Goal: Task Accomplishment & Management: Manage account settings

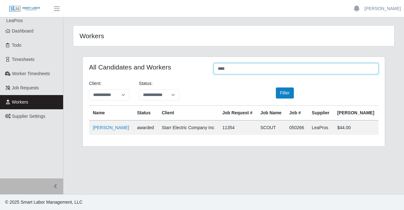
click at [274, 65] on input "****" at bounding box center [296, 68] width 165 height 11
type input "*"
type input "*****"
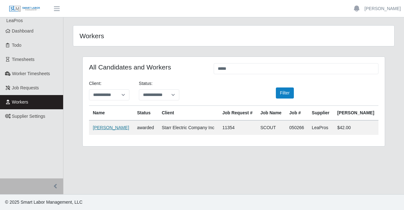
click at [105, 127] on link "Brian Mares" at bounding box center [111, 127] width 36 height 5
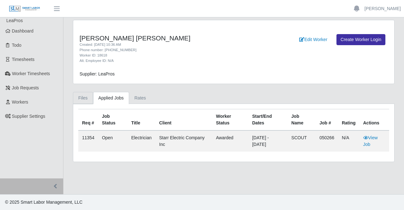
click at [76, 102] on link "Files" at bounding box center [83, 98] width 20 height 12
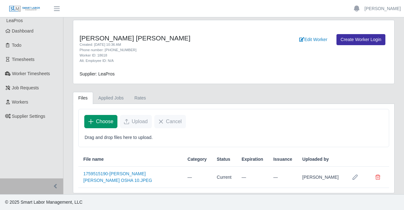
click at [104, 118] on span "Choose" at bounding box center [104, 122] width 17 height 8
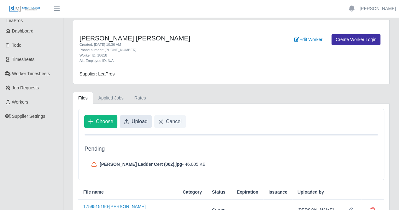
click at [137, 118] on span "Upload" at bounding box center [140, 122] width 16 height 8
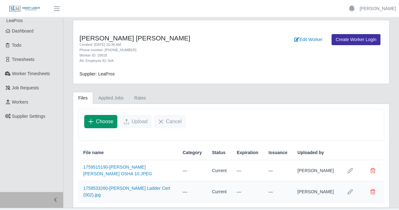
click at [96, 123] on span "Choose" at bounding box center [104, 122] width 17 height 8
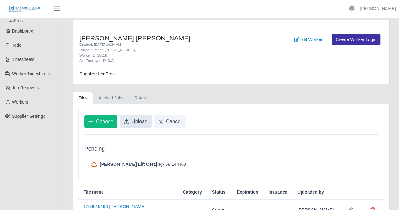
click at [136, 119] on span "Upload" at bounding box center [140, 122] width 16 height 8
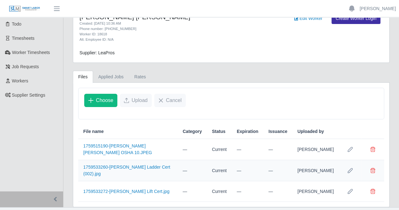
scroll to position [31, 0]
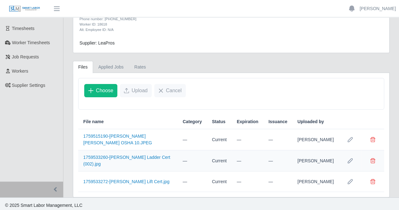
click at [239, 99] on div "Choose Upload Cancel" at bounding box center [232, 90] width 306 height 25
click at [99, 91] on span "Choose" at bounding box center [104, 91] width 17 height 8
click at [105, 87] on span "Choose" at bounding box center [104, 91] width 17 height 8
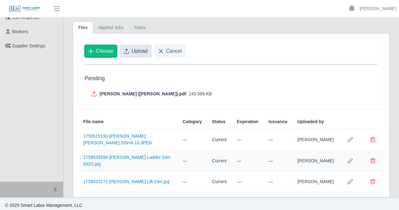
click at [132, 51] on span "Upload" at bounding box center [140, 51] width 16 height 8
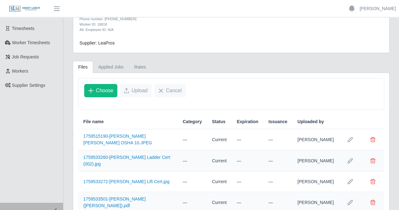
scroll to position [51, 0]
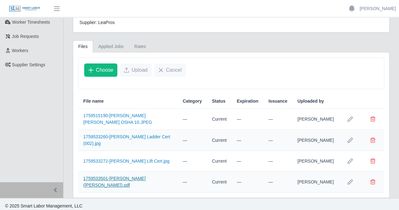
click at [130, 178] on link "1759533501-B. Mares (STARR).pdf" at bounding box center [114, 182] width 63 height 12
click at [375, 181] on span "Delete file" at bounding box center [373, 181] width 5 height 5
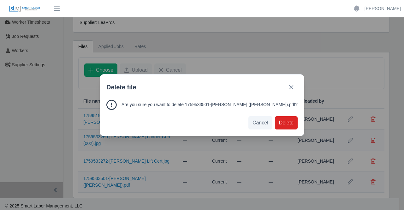
click at [275, 120] on button "Delete" at bounding box center [286, 122] width 23 height 13
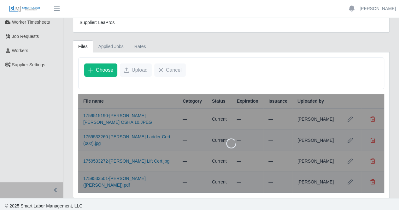
scroll to position [31, 0]
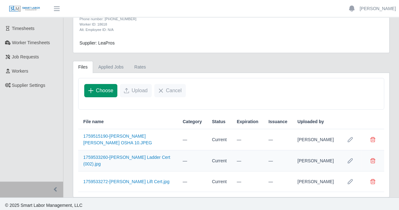
click at [100, 88] on span "Choose" at bounding box center [104, 91] width 17 height 8
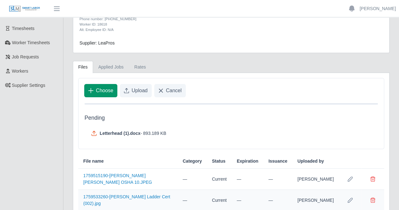
scroll to position [70, 0]
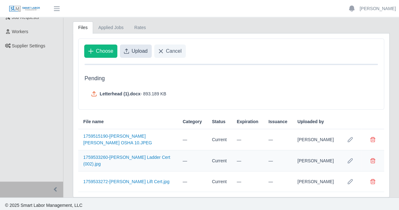
click at [134, 49] on span "Upload" at bounding box center [140, 51] width 16 height 8
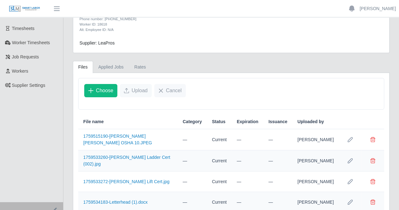
scroll to position [51, 0]
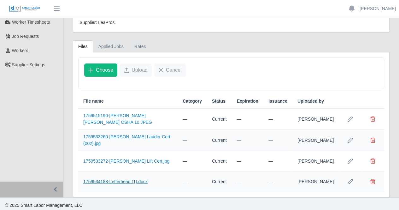
click at [131, 179] on link "1759534183-Letterhead (1).docx" at bounding box center [115, 181] width 64 height 5
click at [315, 55] on div "Choose Upload Cancel File name Category Status Expiration Issuance Uploaded by …" at bounding box center [231, 124] width 316 height 145
click at [317, 70] on div "Choose Upload Cancel" at bounding box center [232, 70] width 306 height 25
click at [125, 179] on link "1759534183-Letterhead (1).docx" at bounding box center [115, 181] width 64 height 5
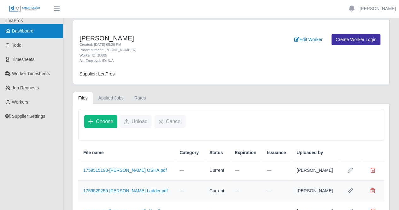
click at [26, 33] on span "Dashboard" at bounding box center [23, 30] width 22 height 5
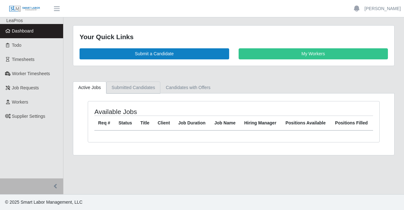
click at [123, 90] on link "Submitted Candidates" at bounding box center [133, 87] width 54 height 12
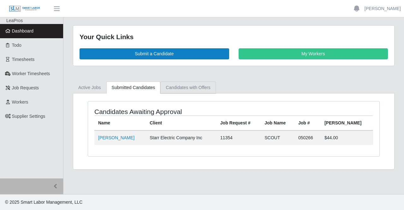
click at [188, 87] on link "Candidates with Offers" at bounding box center [187, 87] width 55 height 12
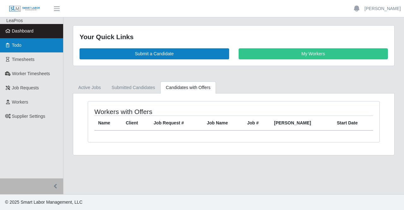
click at [19, 43] on span "Todo" at bounding box center [16, 45] width 9 height 5
